Goal: Navigation & Orientation: Find specific page/section

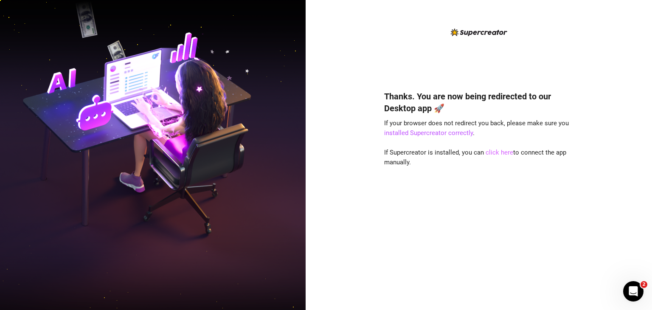
click at [502, 153] on link "click here" at bounding box center [499, 153] width 28 height 8
click at [497, 152] on link "click here" at bounding box center [499, 153] width 28 height 8
